Goal: Information Seeking & Learning: Find specific fact

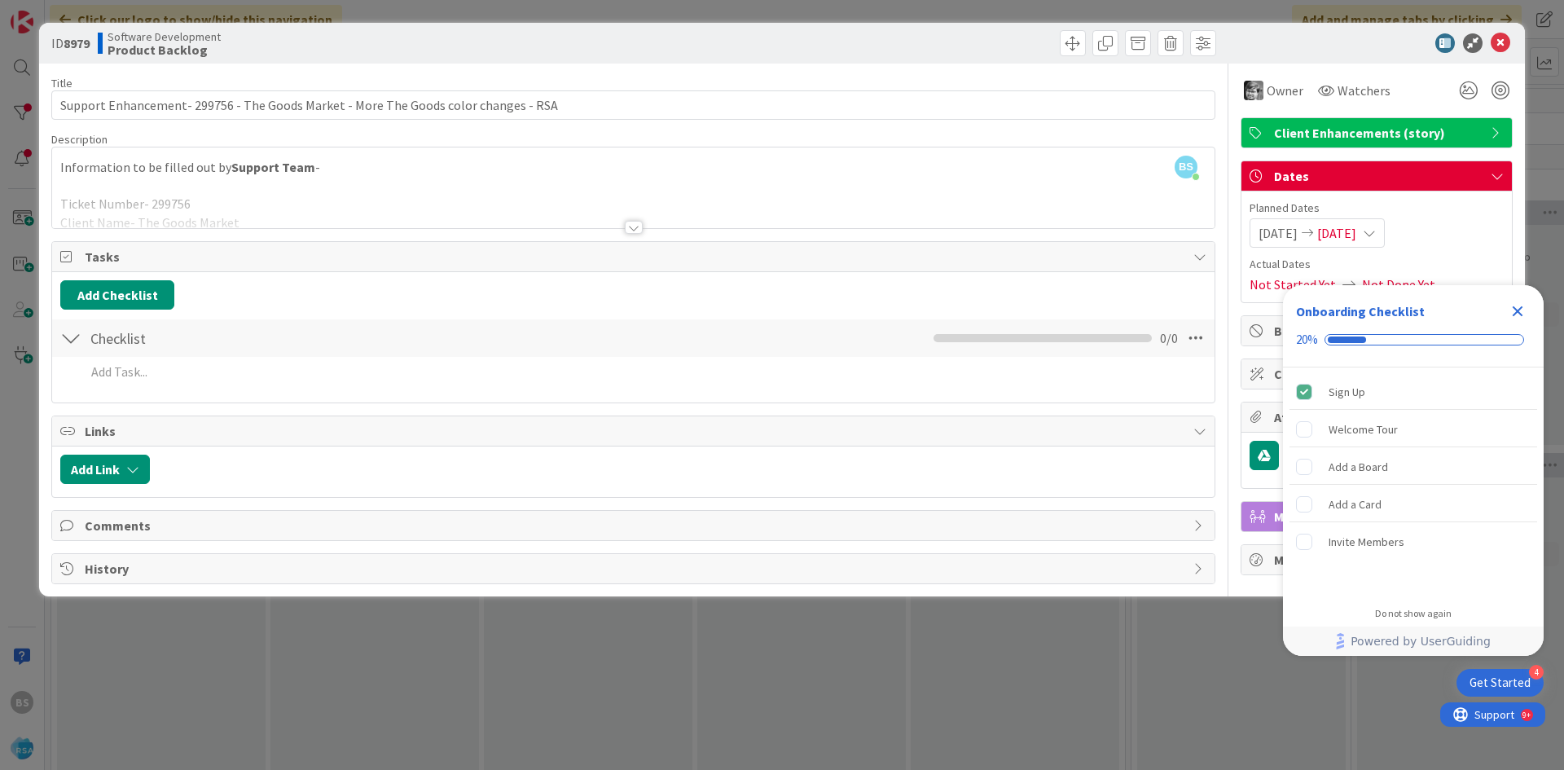
click at [9, 192] on div "ID 8979 Software Development Product Backlog Title 83 / 128 Support Enhancement…" at bounding box center [782, 385] width 1564 height 770
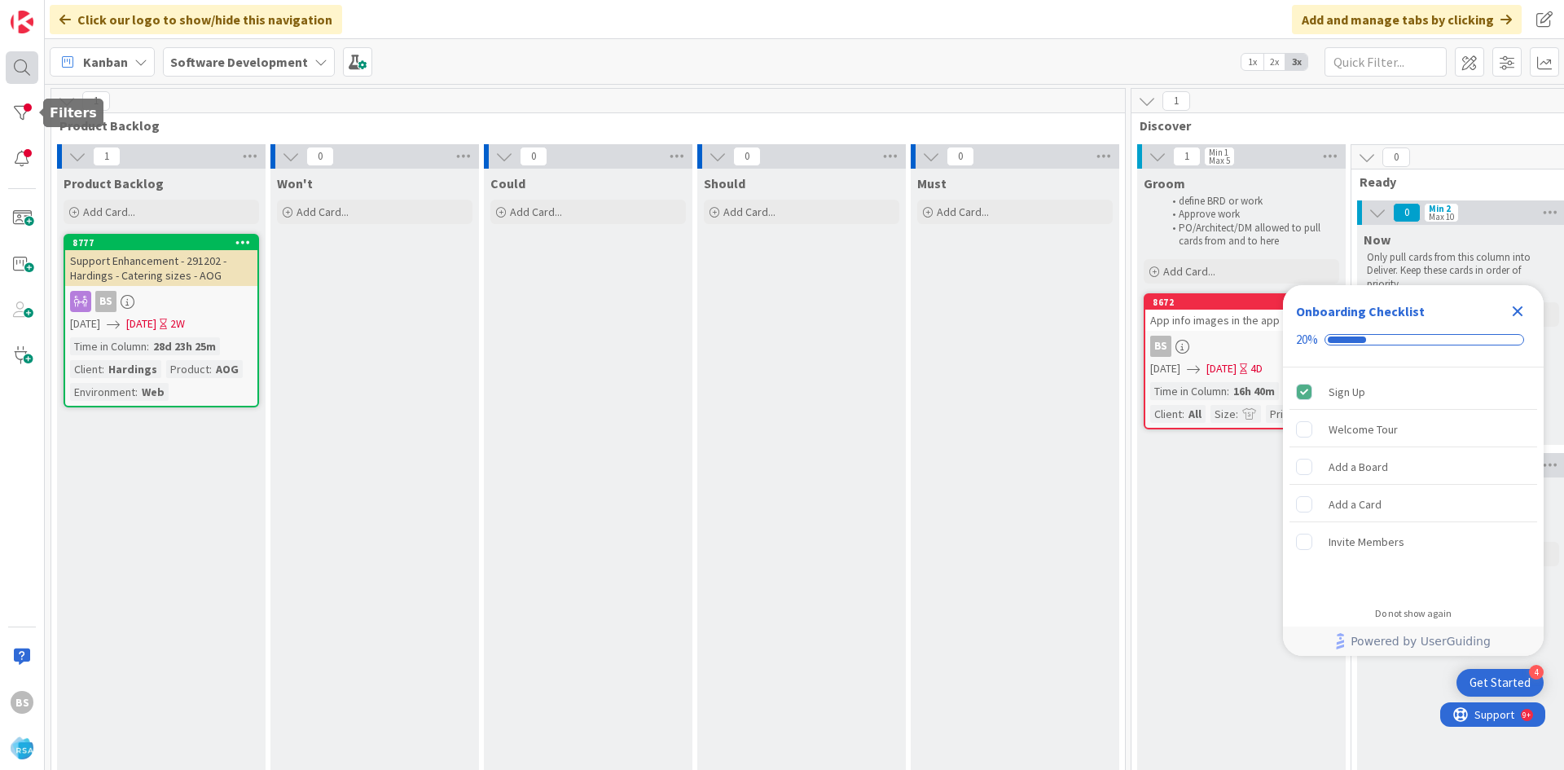
click at [15, 64] on div at bounding box center [22, 67] width 33 height 33
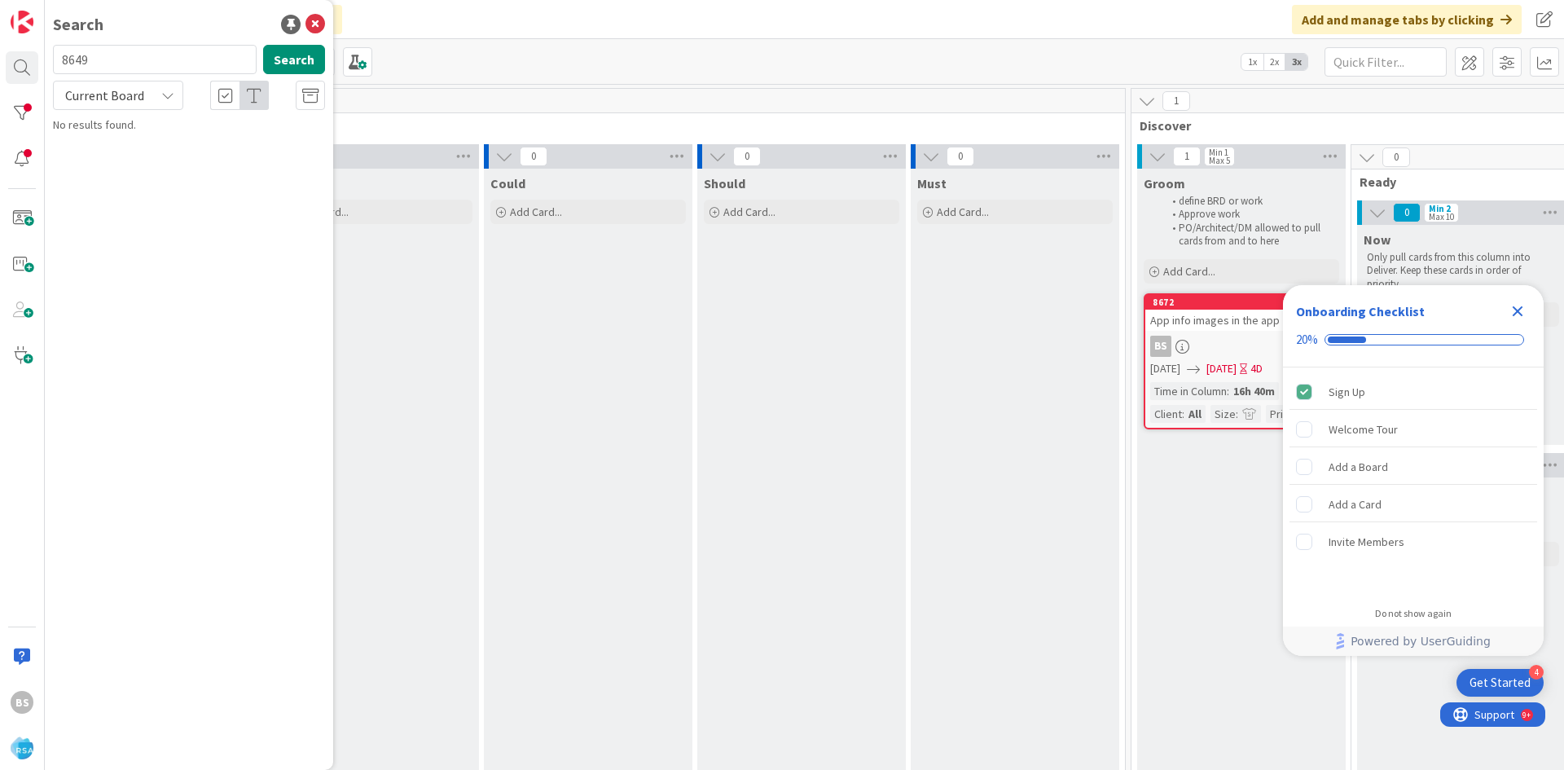
type input "8649"
click at [156, 140] on span "AOG Front End Changes" at bounding box center [173, 143] width 116 height 15
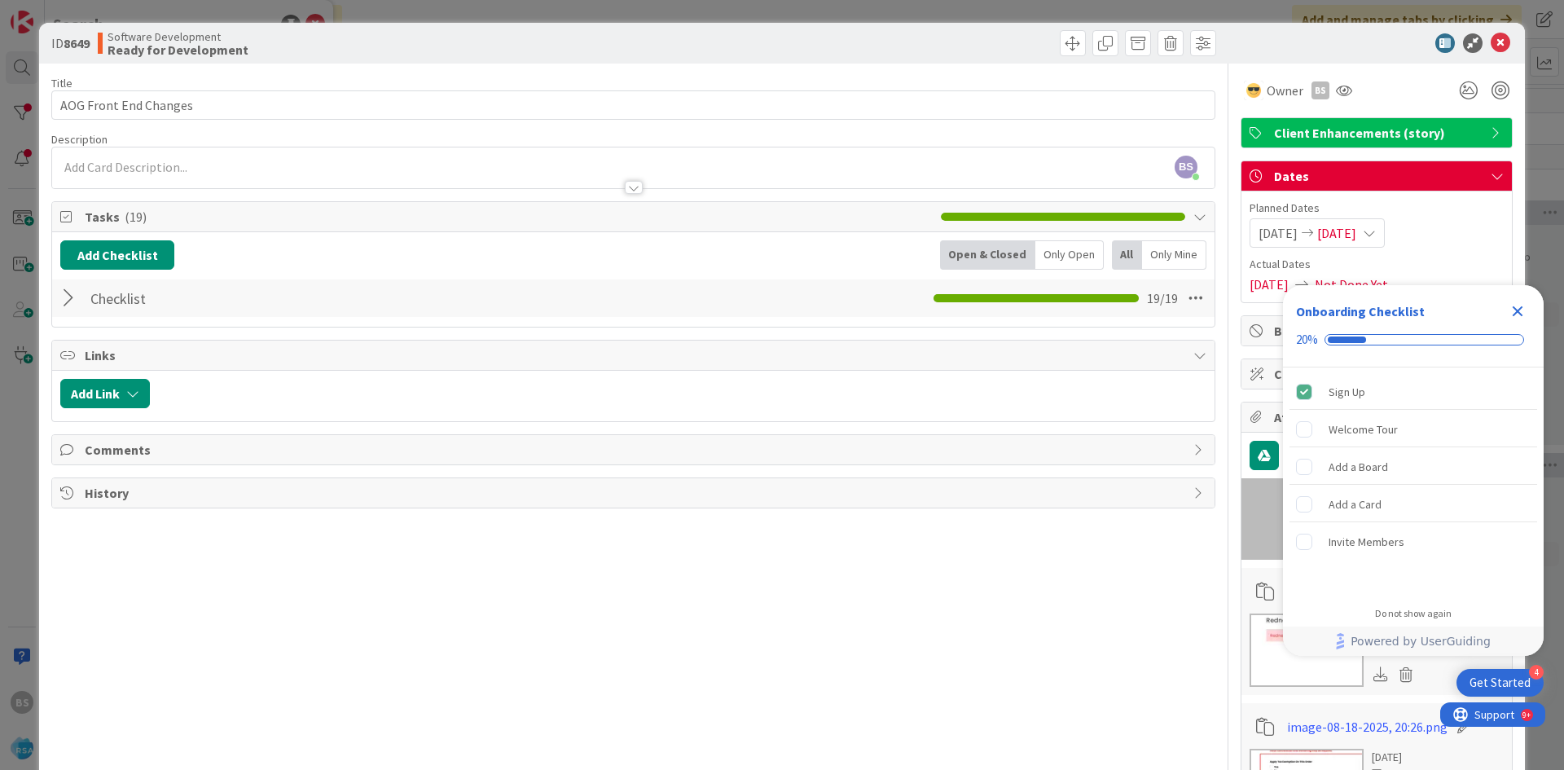
click at [1516, 318] on icon "Close Checklist" at bounding box center [1518, 311] width 20 height 20
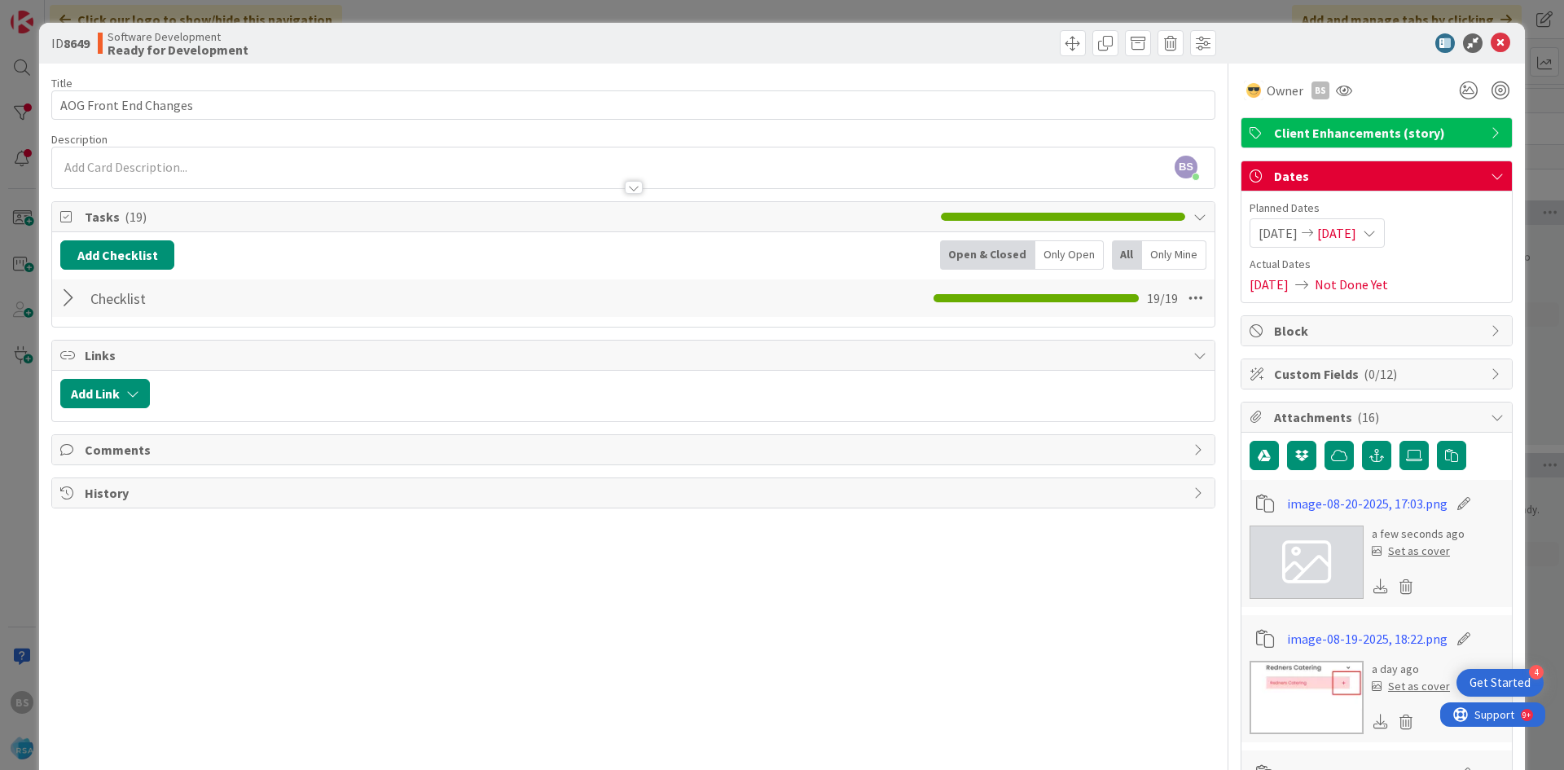
click at [71, 305] on div at bounding box center [70, 297] width 21 height 29
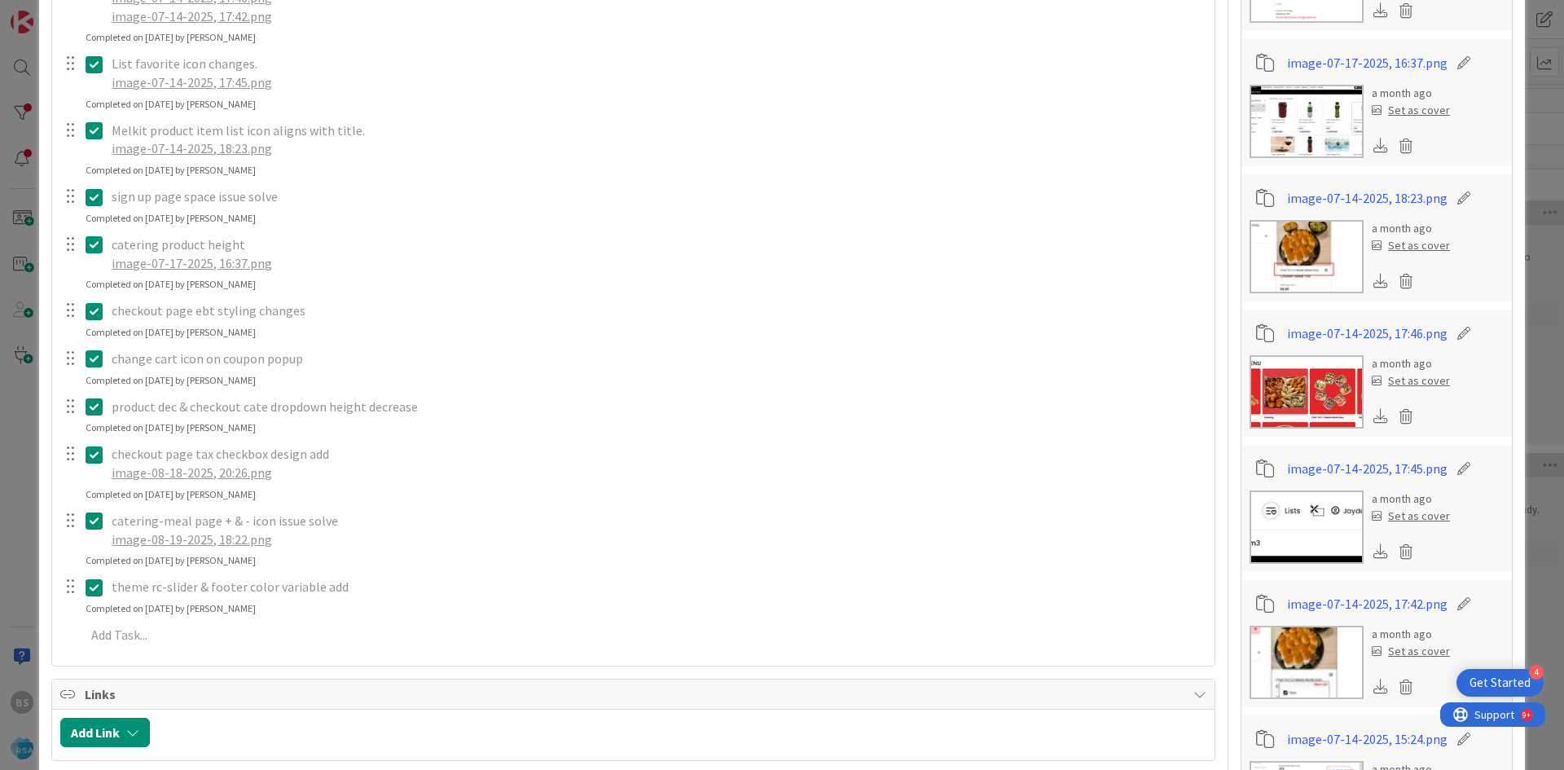
scroll to position [1141, 0]
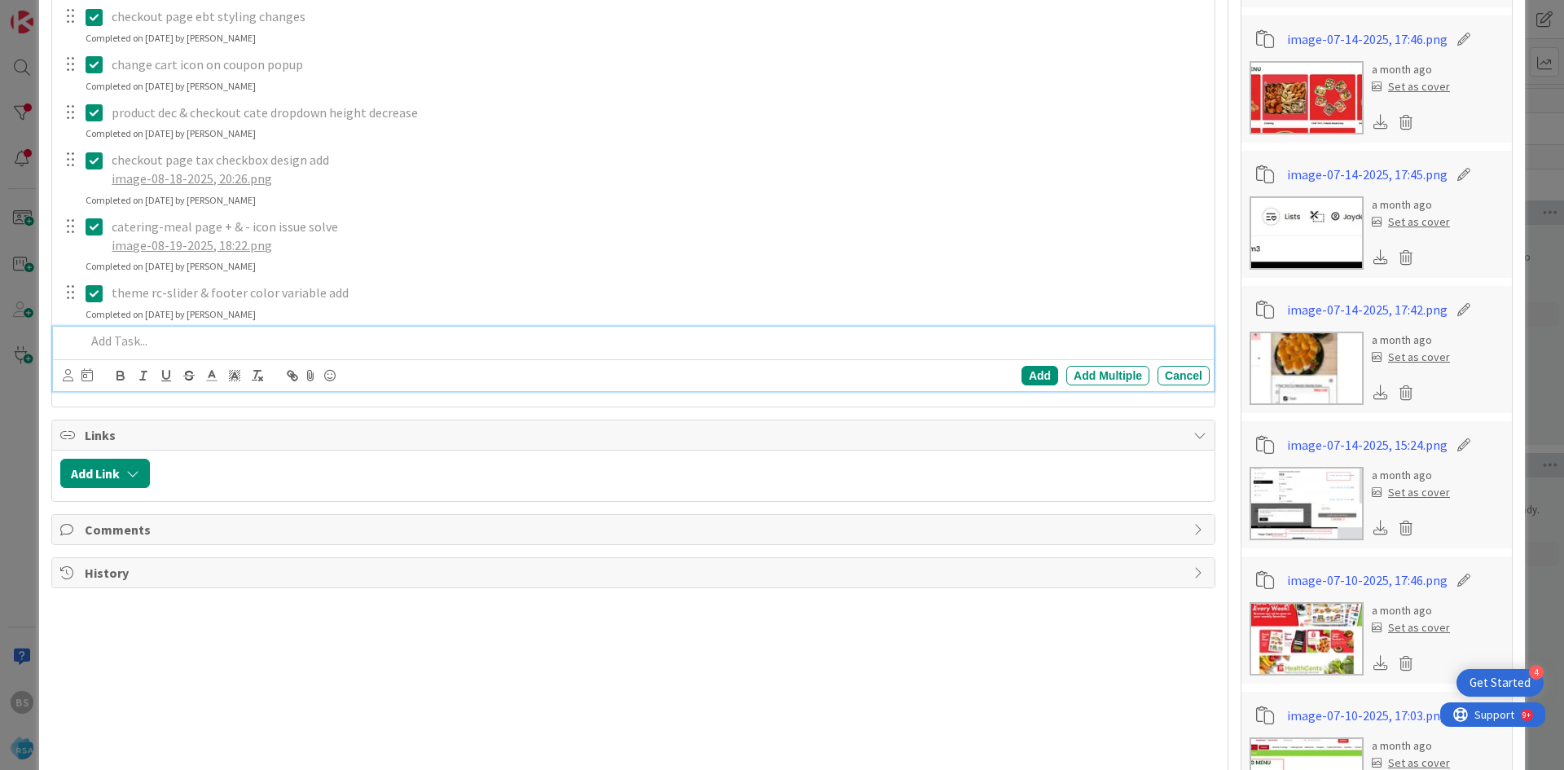
click at [152, 336] on p at bounding box center [645, 341] width 1118 height 19
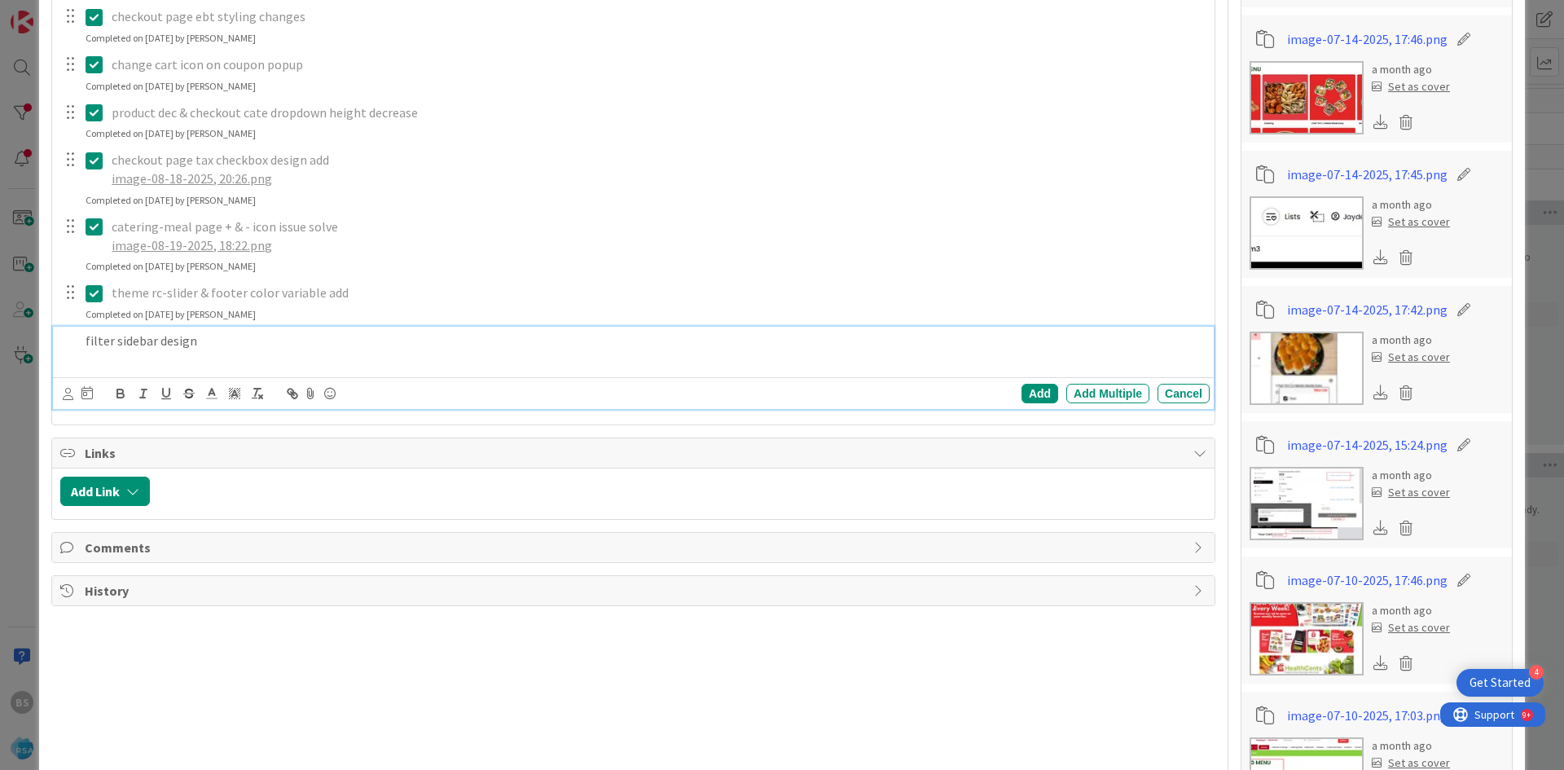
click at [309, 393] on icon at bounding box center [311, 393] width 20 height 23
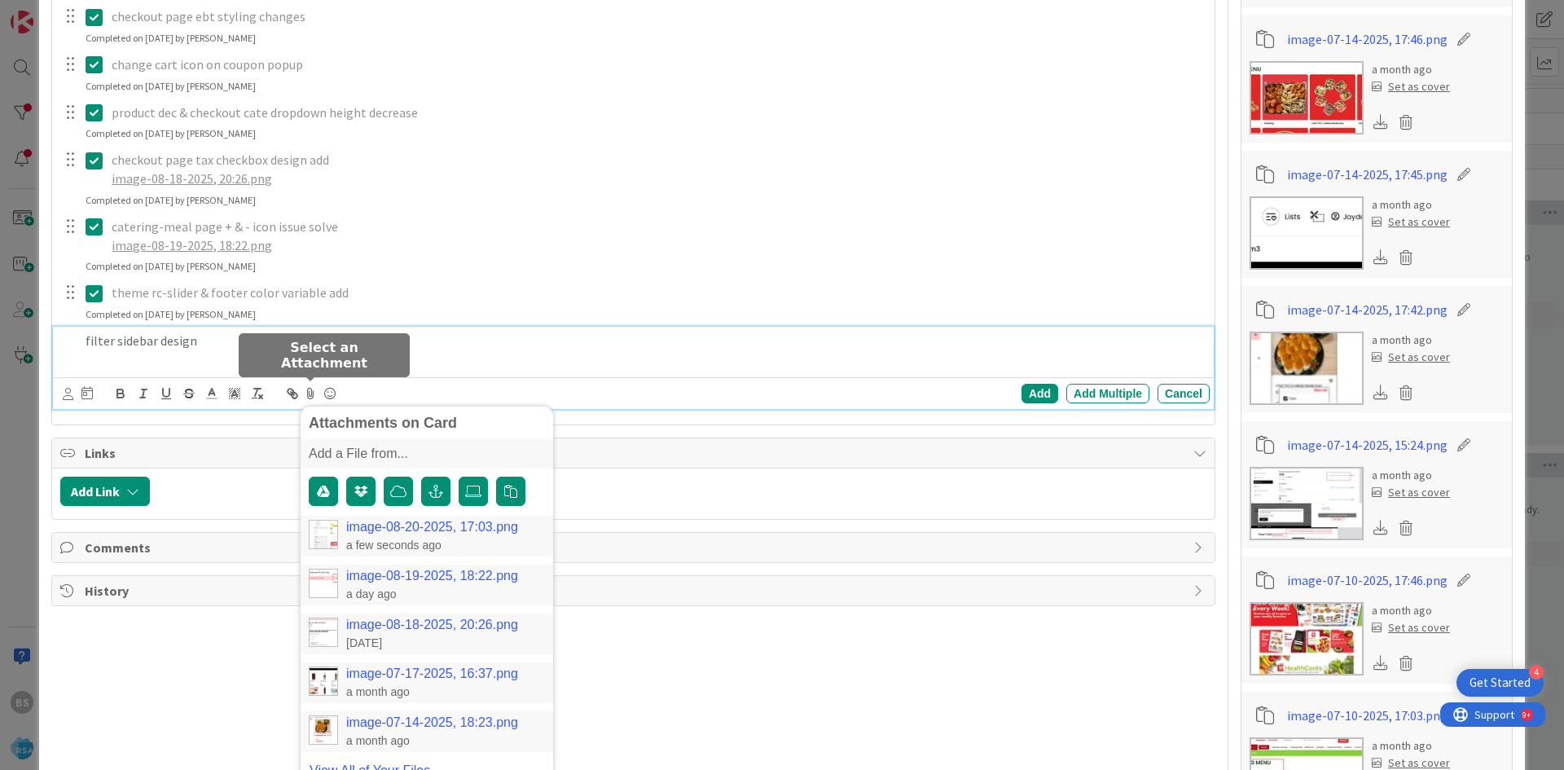
click at [361, 524] on link "image-08-20-2025, 17:03.png" at bounding box center [432, 527] width 172 height 15
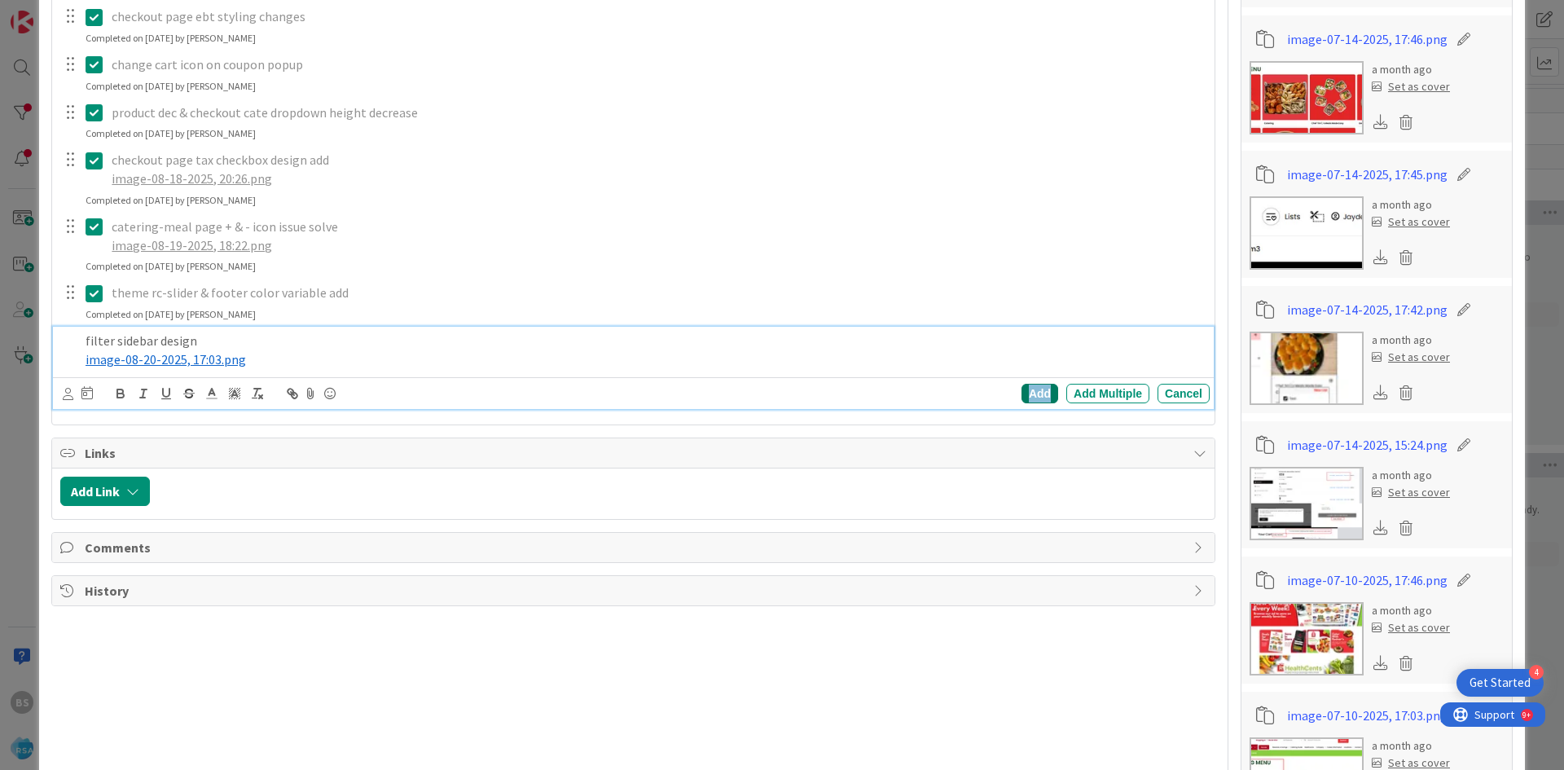
click at [1026, 395] on div "Add" at bounding box center [1040, 394] width 37 height 20
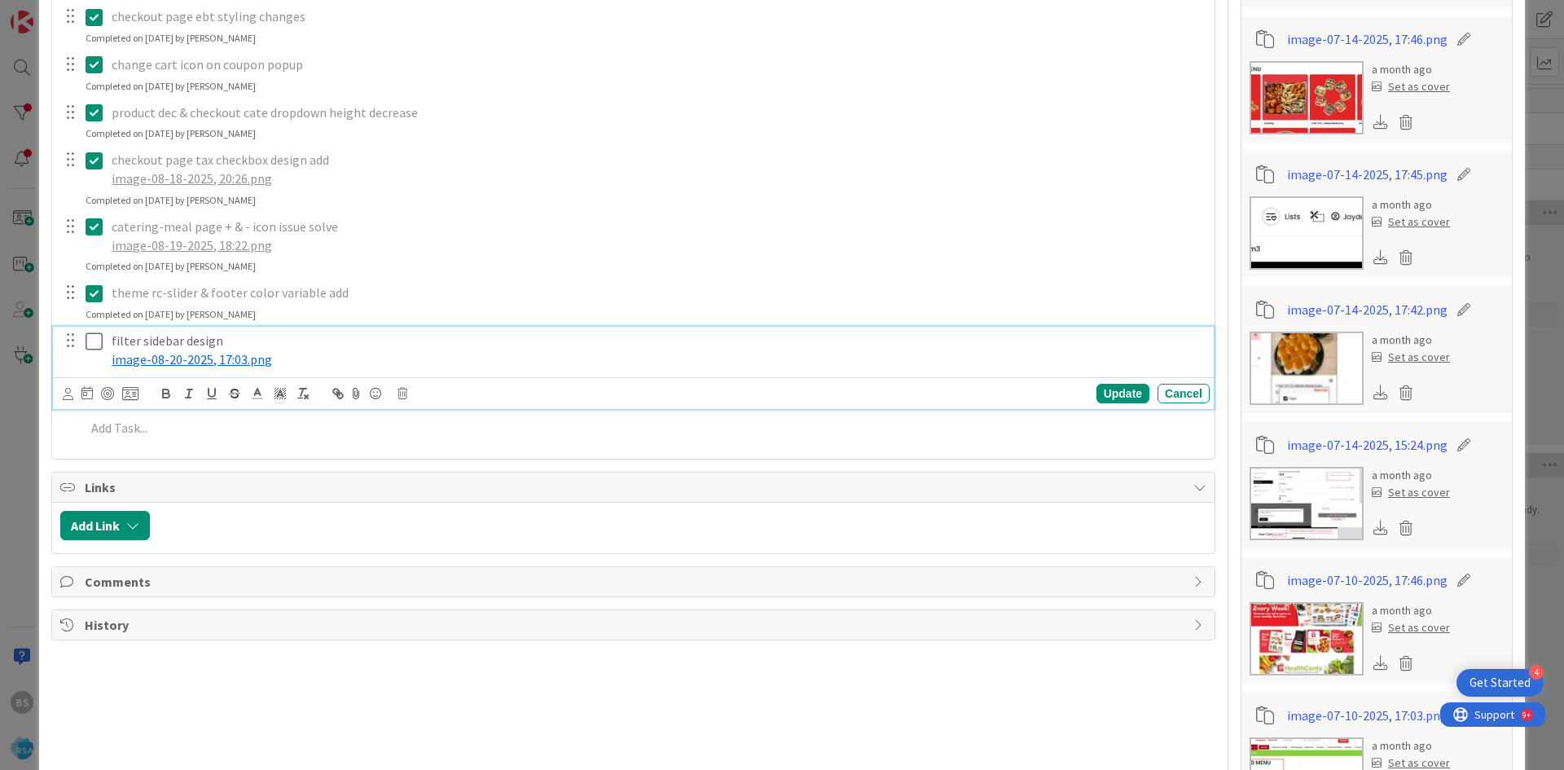
click at [93, 345] on icon at bounding box center [98, 342] width 24 height 20
